Goal: Task Accomplishment & Management: Manage account settings

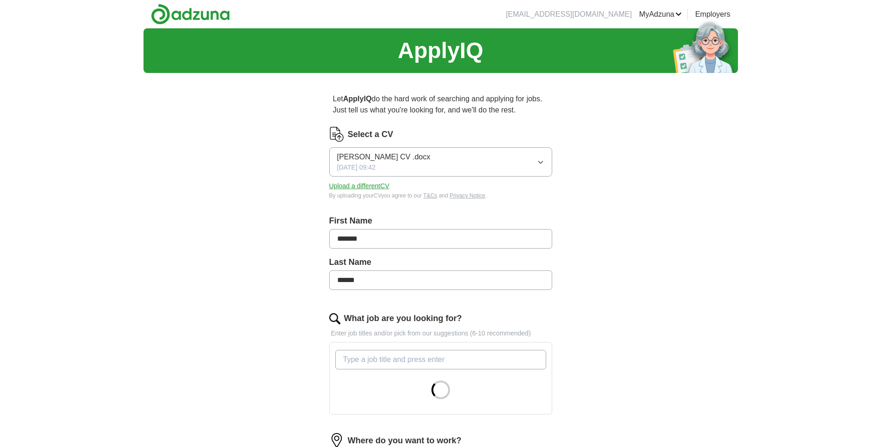
click at [379, 162] on span "[PERSON_NAME] CV .docx" at bounding box center [383, 156] width 93 height 11
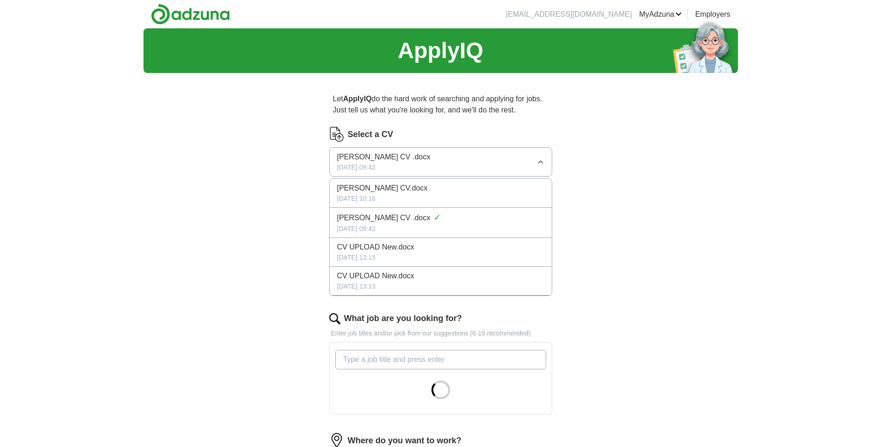
click at [378, 216] on span "[PERSON_NAME] CV .docx" at bounding box center [383, 217] width 93 height 11
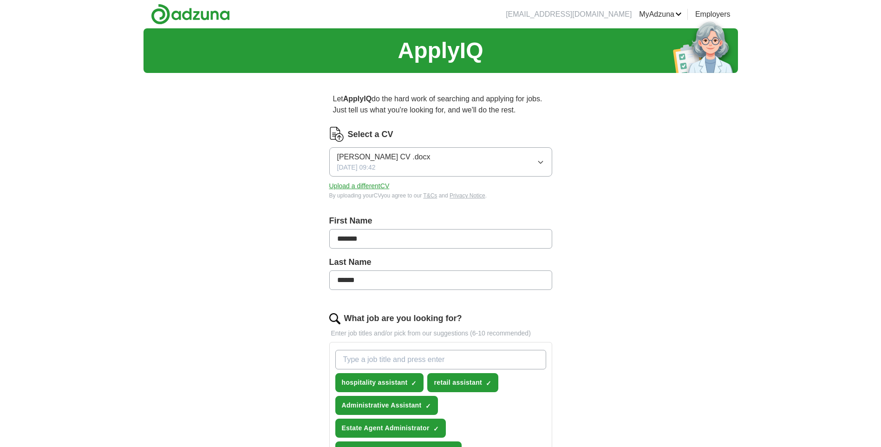
click at [0, 0] on link "ApplyIQ" at bounding box center [0, 0] width 0 height 0
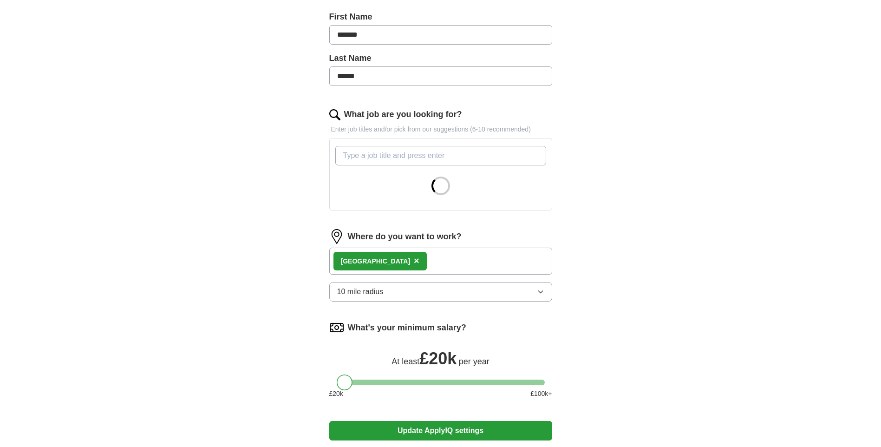
scroll to position [325, 0]
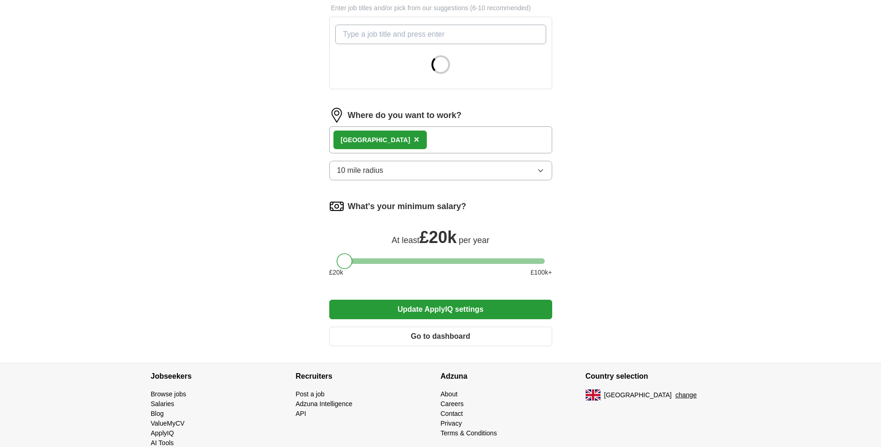
click at [384, 175] on form "Select a CV [PERSON_NAME] CV .docx [DATE] 09:42 Upload a different CV By upload…" at bounding box center [440, 78] width 223 height 552
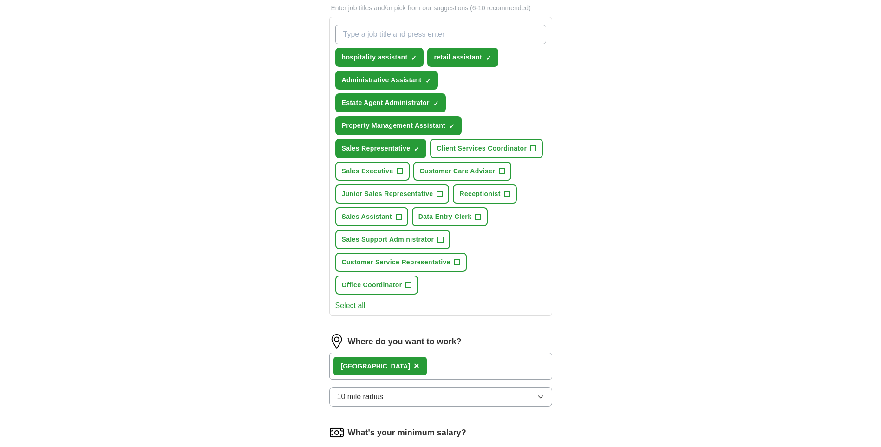
click at [344, 397] on span "10 mile radius" at bounding box center [360, 396] width 46 height 11
click at [350, 436] on span "5 mile radius" at bounding box center [358, 437] width 42 height 11
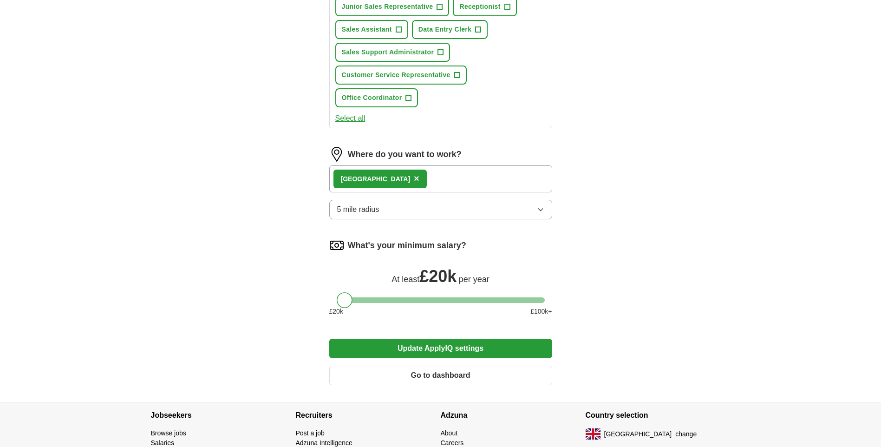
scroll to position [571, 0]
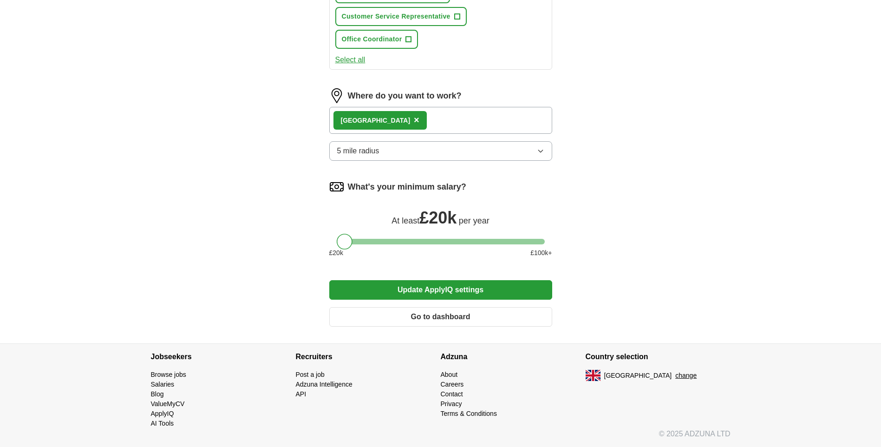
click at [432, 292] on button "Update ApplyIQ settings" at bounding box center [440, 290] width 223 height 20
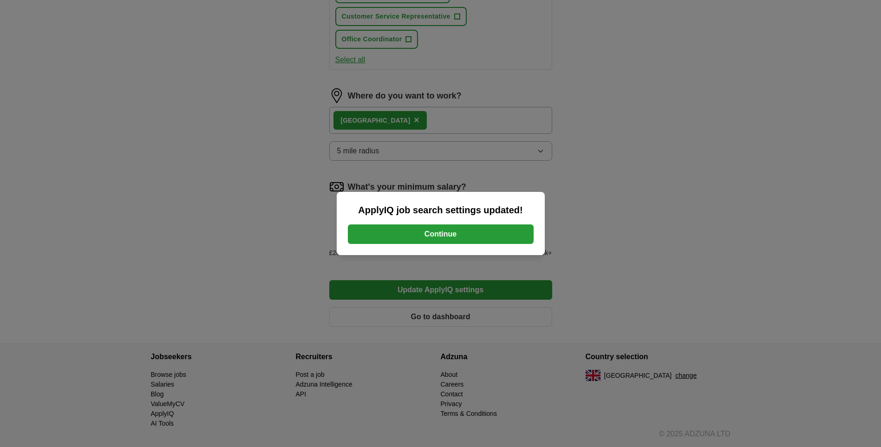
click at [438, 235] on button "Continue" at bounding box center [441, 234] width 186 height 20
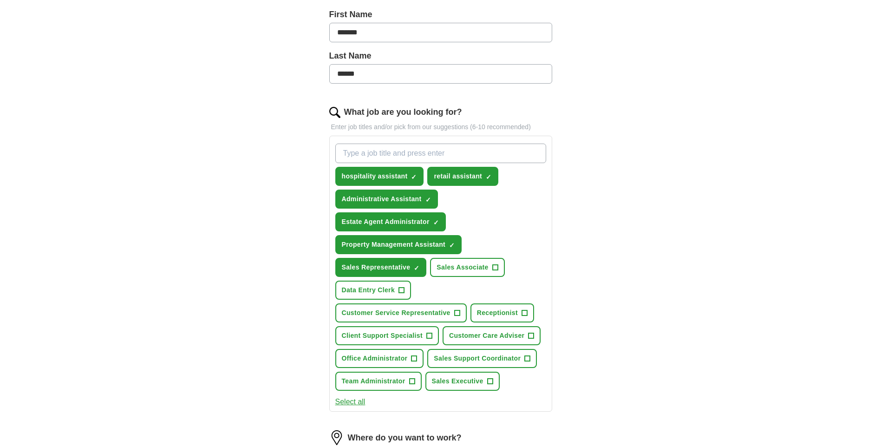
scroll to position [279, 0]
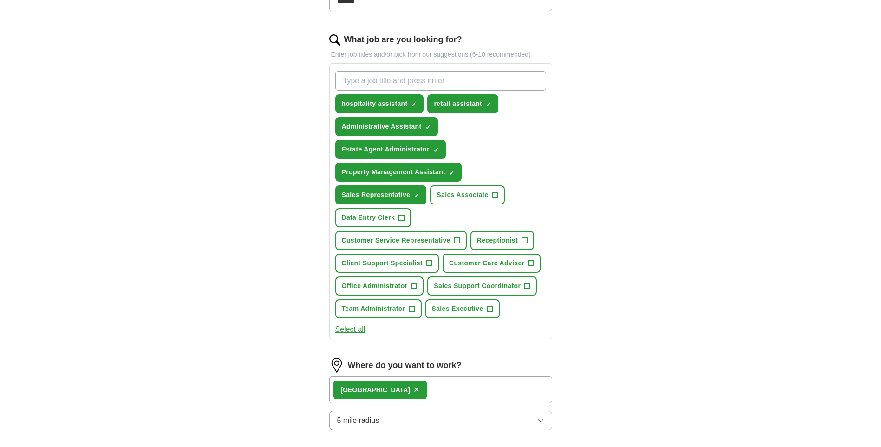
click at [373, 83] on input "What job are you looking for?" at bounding box center [440, 81] width 211 height 20
click at [406, 82] on input "What job are you looking for?" at bounding box center [440, 81] width 211 height 20
paste input "airport attendant"
type input "airport attendant"
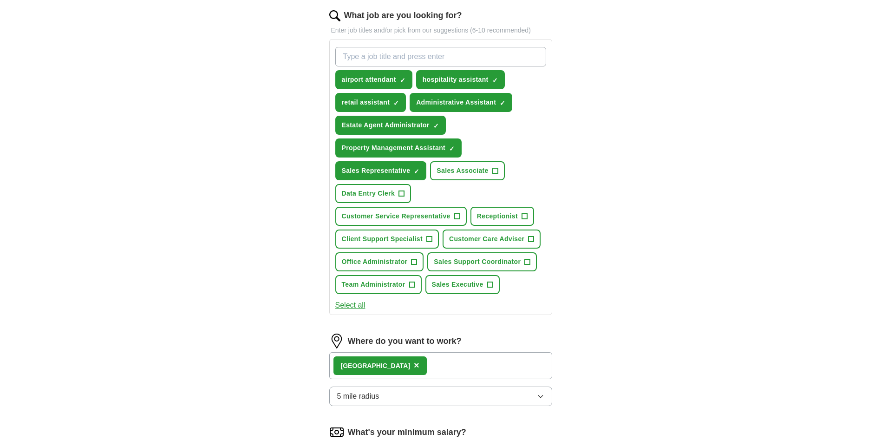
scroll to position [418, 0]
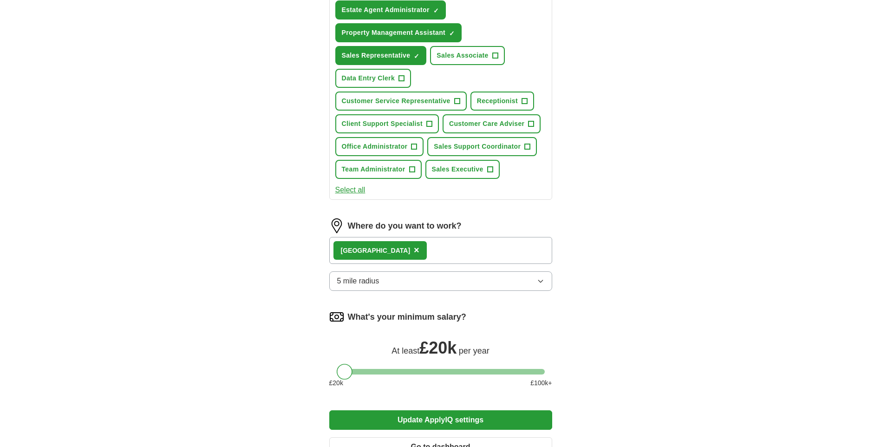
click at [372, 286] on button "5 mile radius" at bounding box center [440, 281] width 223 height 20
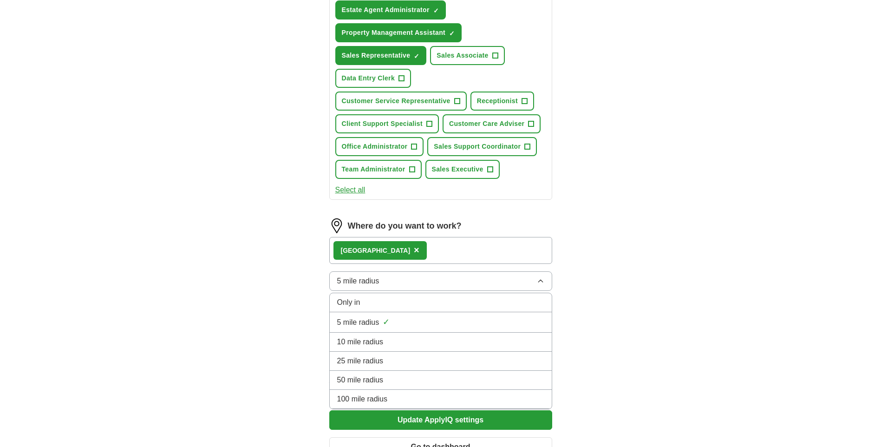
click at [375, 345] on span "10 mile radius" at bounding box center [360, 341] width 46 height 11
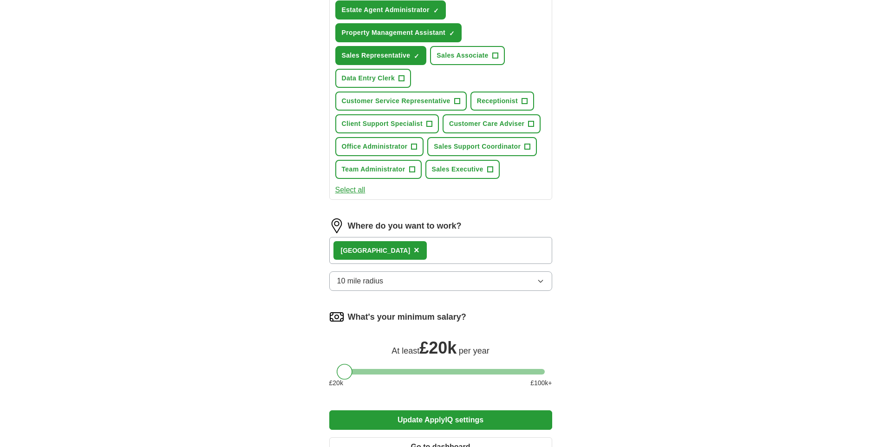
click at [360, 282] on span "10 mile radius" at bounding box center [360, 280] width 46 height 11
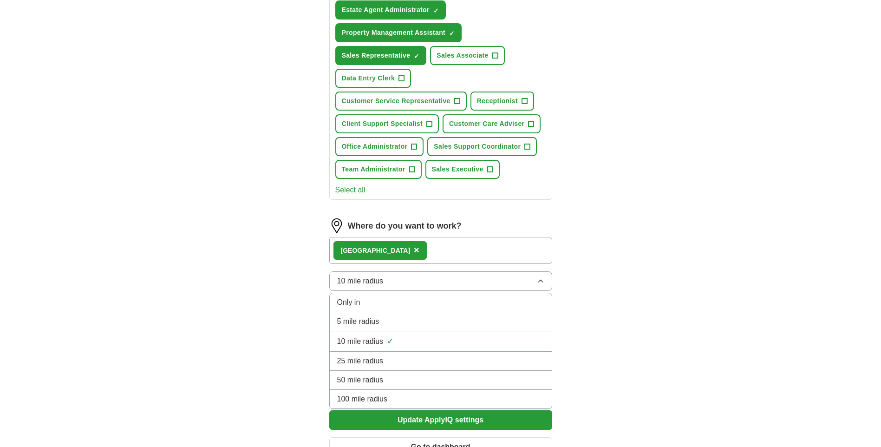
click at [360, 282] on span "10 mile radius" at bounding box center [360, 280] width 46 height 11
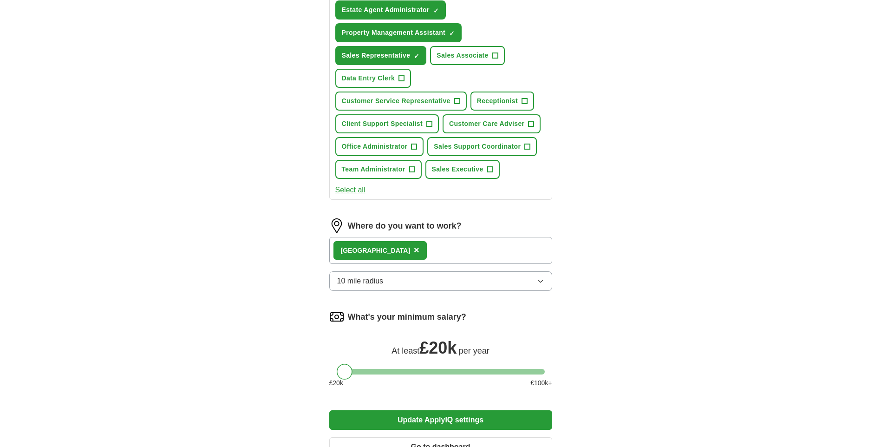
click at [360, 282] on span "10 mile radius" at bounding box center [360, 280] width 46 height 11
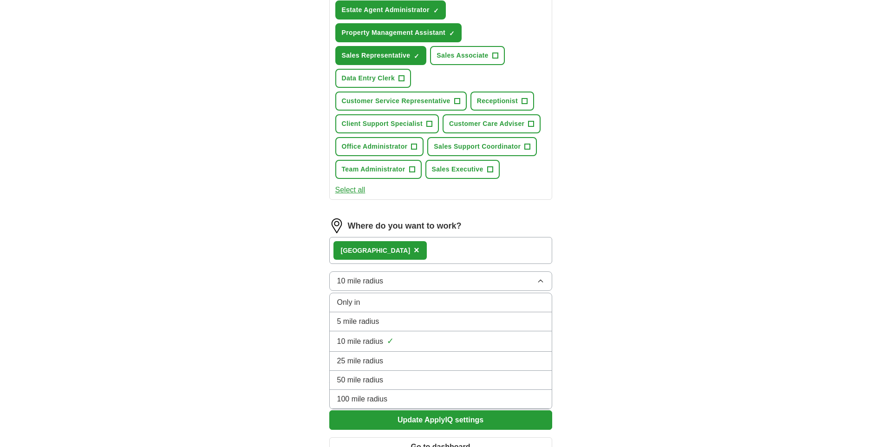
click at [363, 321] on span "5 mile radius" at bounding box center [358, 321] width 42 height 11
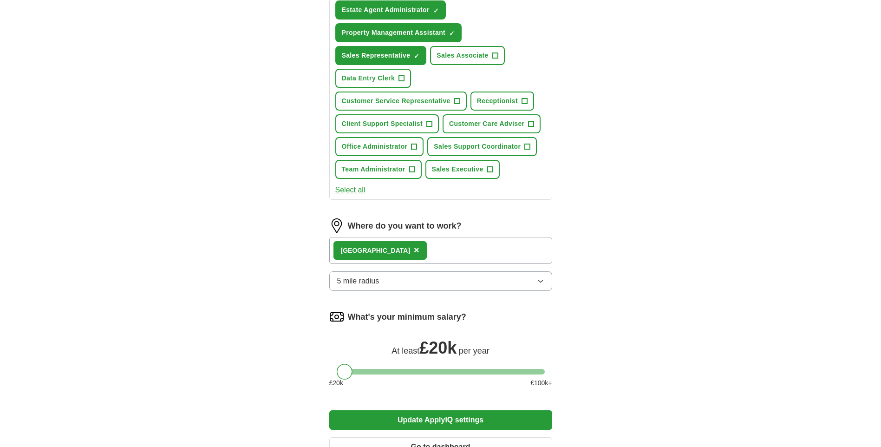
click at [216, 311] on div "ApplyIQ Let ApplyIQ do the hard work of searching and applying for jobs. Just t…" at bounding box center [441, 41] width 595 height 863
click at [476, 424] on button "Update ApplyIQ settings" at bounding box center [440, 420] width 223 height 20
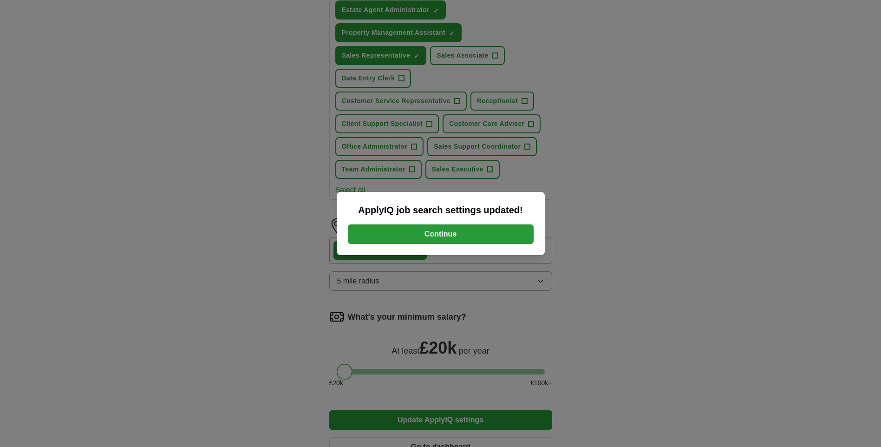
click at [453, 236] on button "Continue" at bounding box center [441, 234] width 186 height 20
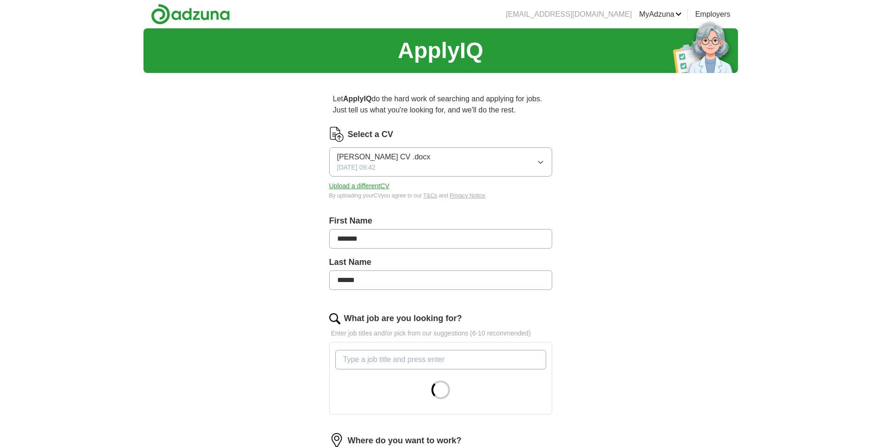
scroll to position [139, 0]
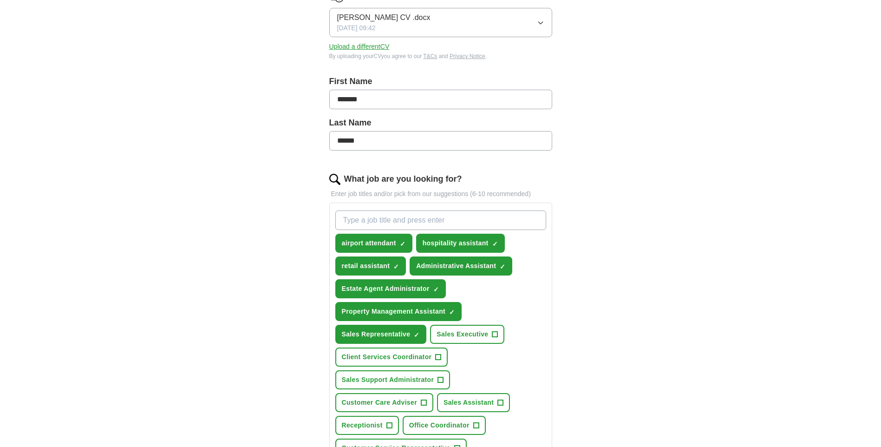
click at [376, 222] on input "What job are you looking for?" at bounding box center [440, 220] width 211 height 20
paste input "Passenger Service Agent"
type input "Passenger Service Agent"
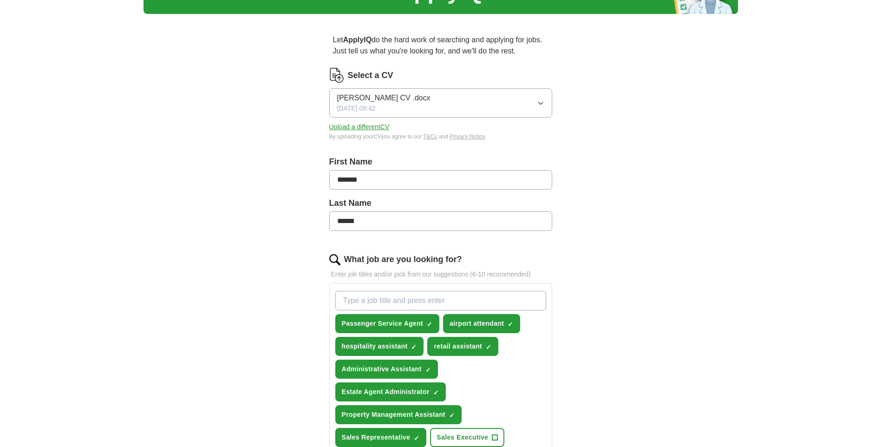
scroll to position [0, 0]
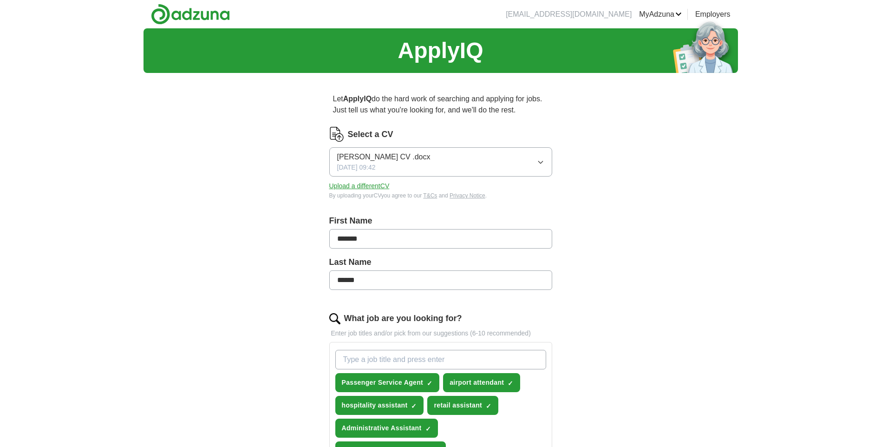
click at [0, 0] on link "Logout" at bounding box center [0, 0] width 0 height 0
